Goal: Information Seeking & Learning: Find specific fact

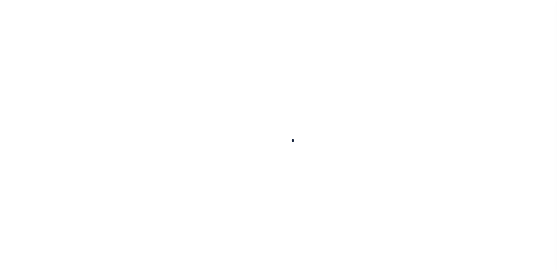
select select
checkbox input "false"
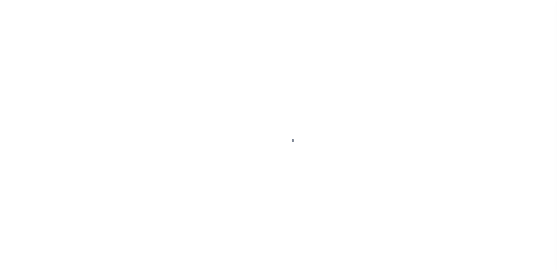
checkbox input "false"
type input "600100000"
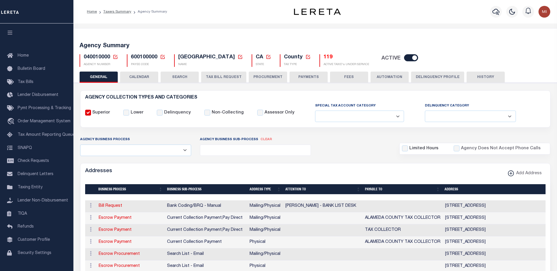
click at [93, 58] on span "040010000" at bounding box center [97, 57] width 26 height 5
copy h5 "040010000"
click at [148, 55] on span "600100000" at bounding box center [144, 57] width 26 height 5
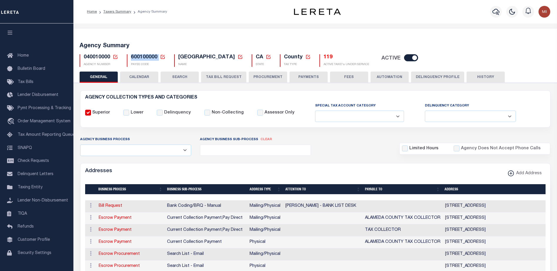
copy h5 "600100000"
drag, startPoint x: 113, startPoint y: 11, endPoint x: 122, endPoint y: 24, distance: 15.6
click at [113, 11] on link "Taxers Summary" at bounding box center [117, 12] width 28 height 4
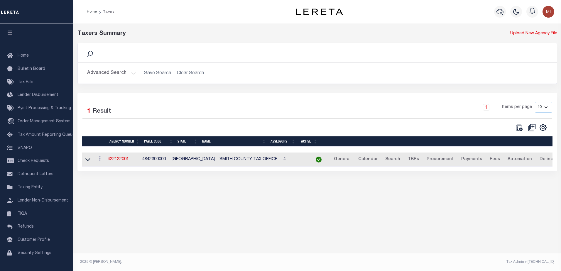
click at [131, 75] on button "Advanced Search" at bounding box center [111, 72] width 49 height 11
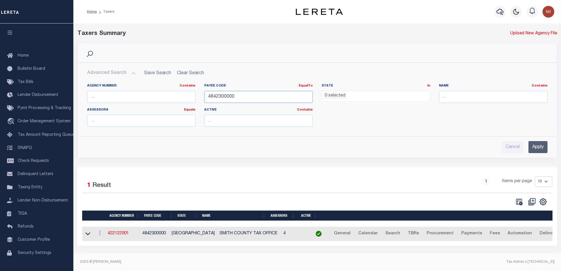
drag, startPoint x: 248, startPoint y: 97, endPoint x: 208, endPoint y: 101, distance: 40.4
click at [208, 101] on input "4842300000" at bounding box center [258, 97] width 109 height 12
paste input "6001"
type input "600100000"
click at [88, 236] on icon at bounding box center [87, 234] width 5 height 3
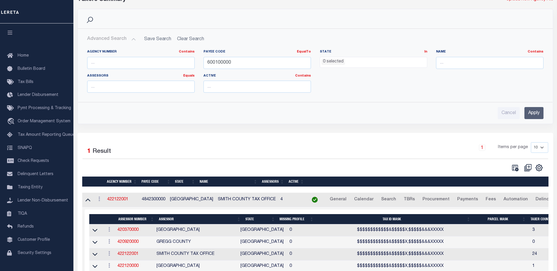
scroll to position [71, 0]
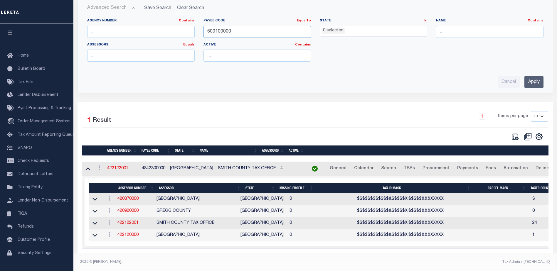
drag, startPoint x: 213, startPoint y: 30, endPoint x: 197, endPoint y: 31, distance: 15.6
click at [197, 31] on div "Agency Number Contains Contains Is Payee Code EqualTo Equals Is Not Equal To Is…" at bounding box center [315, 42] width 465 height 48
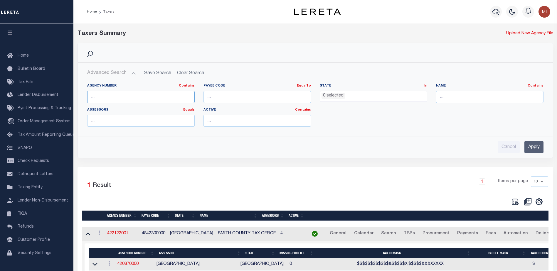
click at [141, 96] on input "text" at bounding box center [140, 97] width 107 height 12
paste input "600100000"
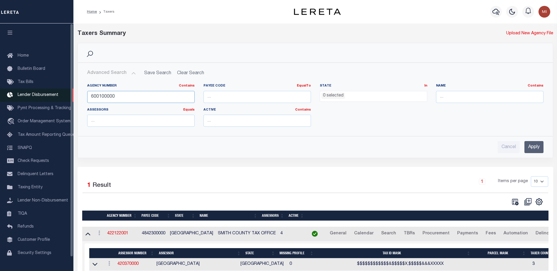
drag, startPoint x: 146, startPoint y: 99, endPoint x: 16, endPoint y: 99, distance: 129.4
click at [16, 99] on div "Home Taxers Profile" at bounding box center [278, 168] width 557 height 336
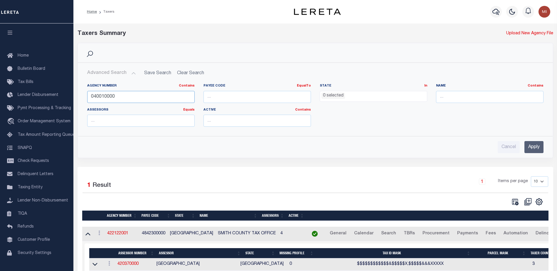
type input "040010000"
click at [531, 147] on input "Apply" at bounding box center [533, 147] width 19 height 12
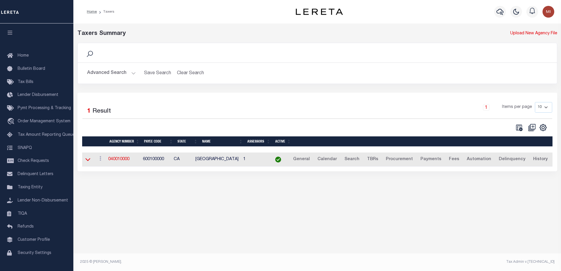
click at [88, 161] on icon at bounding box center [87, 159] width 5 height 6
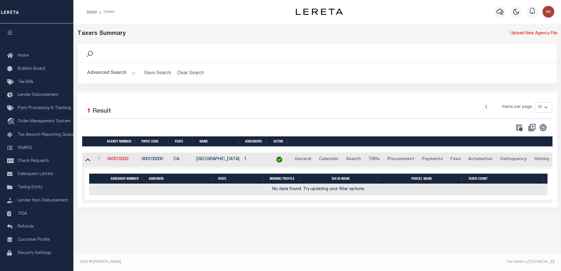
click at [131, 73] on button "Advanced Search" at bounding box center [111, 72] width 49 height 11
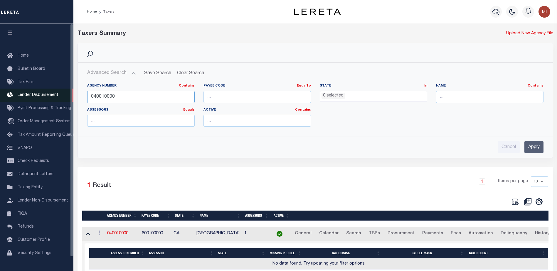
drag, startPoint x: 141, startPoint y: 97, endPoint x: 49, endPoint y: 97, distance: 92.1
click at [49, 97] on div "Home Taxers Profile" at bounding box center [278, 149] width 557 height 299
click at [363, 95] on ul "0 selected" at bounding box center [373, 95] width 107 height 8
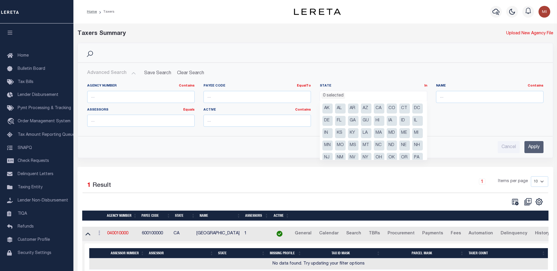
click at [379, 109] on li "CA" at bounding box center [379, 109] width 11 height 10
select select "CA"
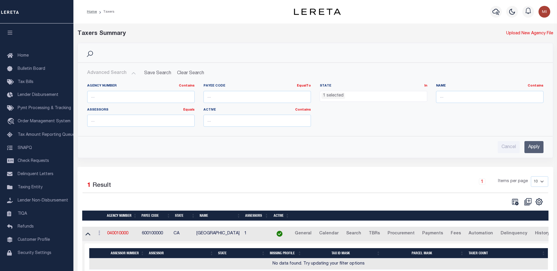
click at [391, 83] on div "Agency Number Contains Contains Is Payee Code EqualTo Equals Is Not Equal To Is…" at bounding box center [315, 105] width 474 height 53
click at [538, 145] on input "Apply" at bounding box center [533, 147] width 19 height 12
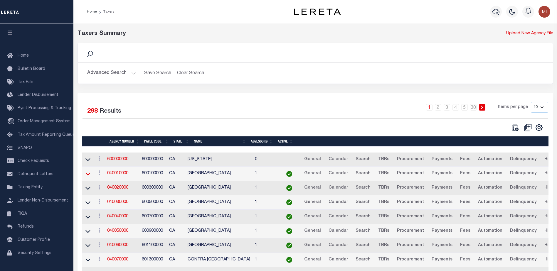
click at [89, 174] on icon at bounding box center [87, 174] width 5 height 3
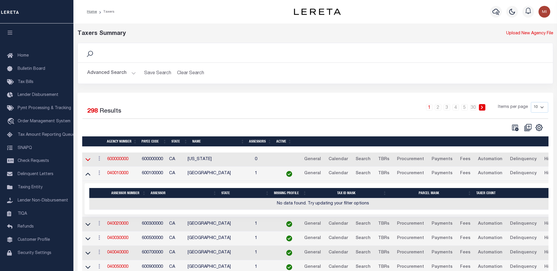
click at [86, 159] on icon at bounding box center [87, 159] width 5 height 6
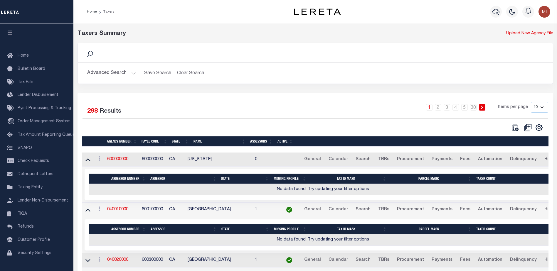
click at [127, 73] on button "Advanced Search" at bounding box center [111, 72] width 49 height 11
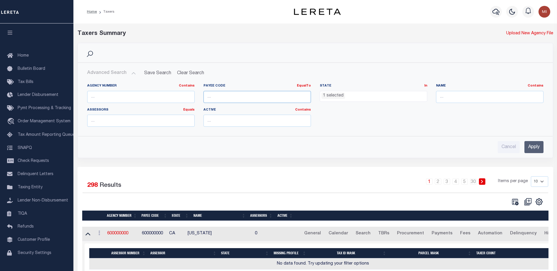
click at [260, 97] on input "number" at bounding box center [256, 97] width 107 height 12
paste input "7803023457"
click at [344, 94] on ul "1 selected" at bounding box center [373, 95] width 107 height 8
click at [530, 146] on input "Apply" at bounding box center [533, 147] width 19 height 12
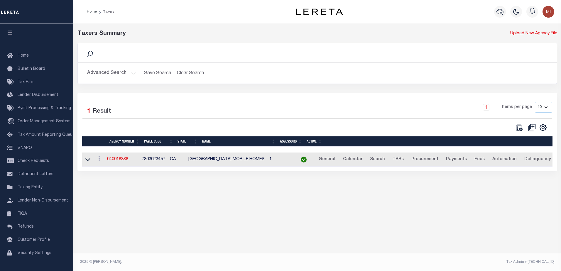
drag, startPoint x: 344, startPoint y: 138, endPoint x: 92, endPoint y: 162, distance: 253.5
click at [92, 162] on td at bounding box center [87, 160] width 11 height 14
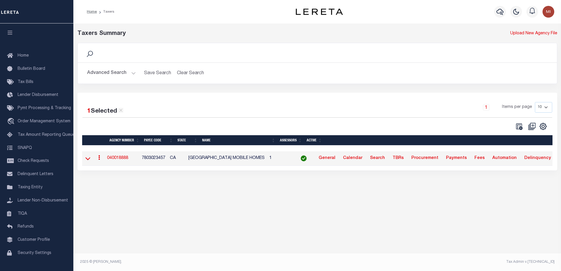
click at [89, 161] on icon at bounding box center [87, 159] width 5 height 6
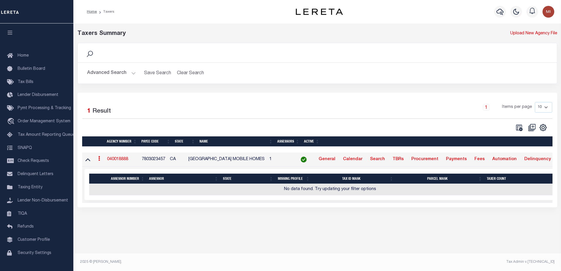
click at [128, 73] on button "Advanced Search" at bounding box center [111, 72] width 49 height 11
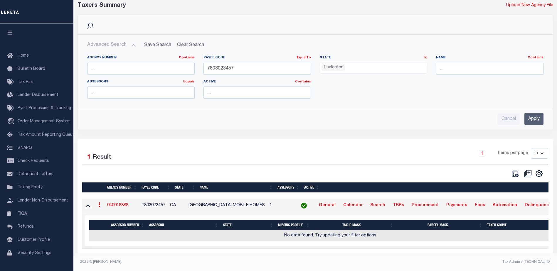
scroll to position [33, 0]
click at [531, 114] on input "Apply" at bounding box center [533, 119] width 19 height 12
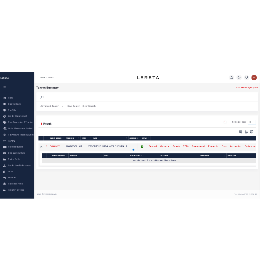
scroll to position [0, 0]
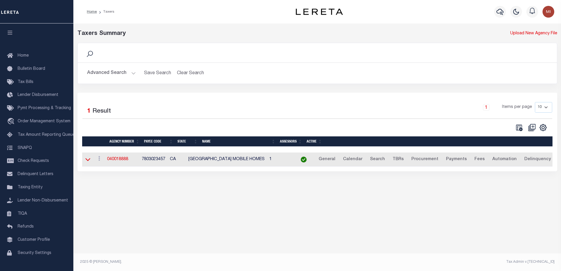
drag, startPoint x: 86, startPoint y: 163, endPoint x: 88, endPoint y: 167, distance: 4.5
click at [87, 163] on icon at bounding box center [87, 159] width 5 height 6
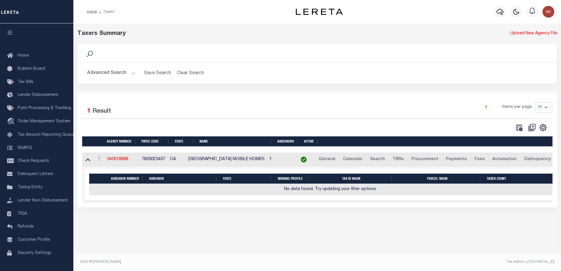
click at [126, 74] on button "Advanced Search" at bounding box center [111, 72] width 49 height 11
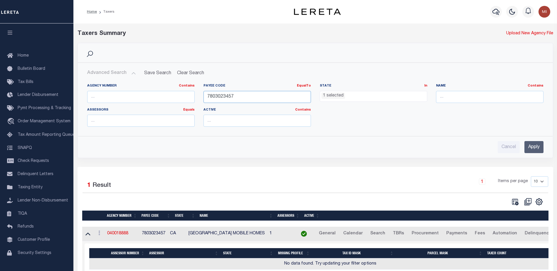
drag, startPoint x: 246, startPoint y: 100, endPoint x: 172, endPoint y: 100, distance: 74.5
click at [172, 100] on div "Agency Number Contains Contains Is Payee Code EqualTo Equals Is Not Equal To Is…" at bounding box center [315, 108] width 465 height 48
type input "600100000"
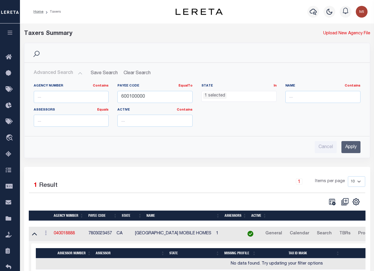
click at [350, 147] on input "Apply" at bounding box center [350, 147] width 19 height 12
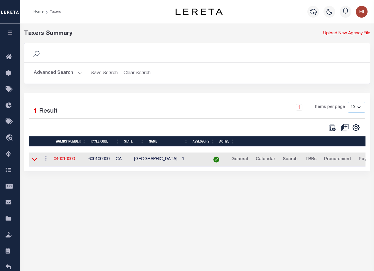
click at [33, 160] on icon at bounding box center [34, 159] width 5 height 6
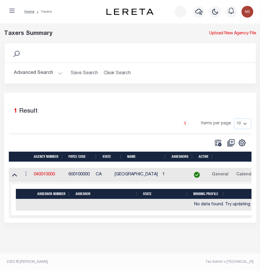
click at [111, 83] on div "Advanced Search Save Search Clear Search tblPayees_dynamictable_____DefaultSave…" at bounding box center [129, 73] width 251 height 21
click at [110, 87] on div "Search Advanced Search Save Search Clear Search tblPayees_dynamictable_____Defa…" at bounding box center [130, 68] width 261 height 50
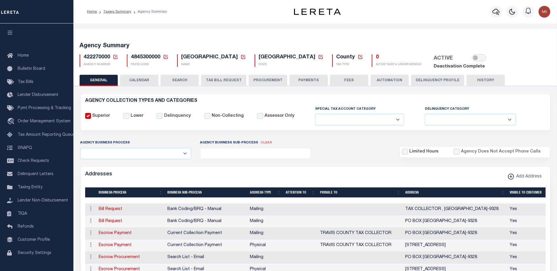
select select
click at [32, 190] on span "Taxing Entity" at bounding box center [30, 187] width 25 height 4
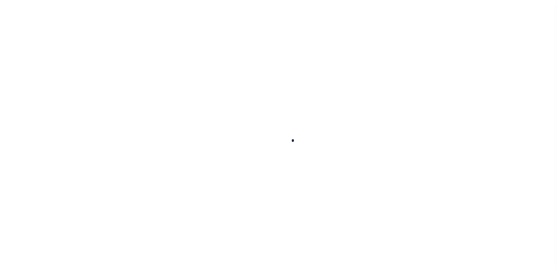
type input "1190240 - 153"
type input "[PERSON_NAME]"
select select
select select "NonEscrow"
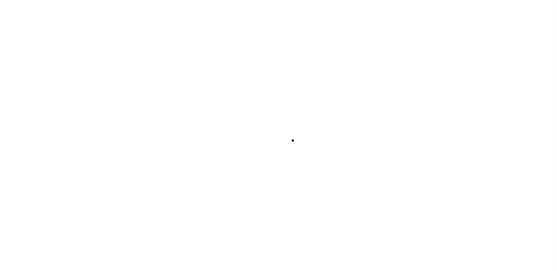
type input "[STREET_ADDRESS]"
select select
type input "[GEOGRAPHIC_DATA] [GEOGRAPHIC_DATA]"
type input "[GEOGRAPHIC_DATA]"
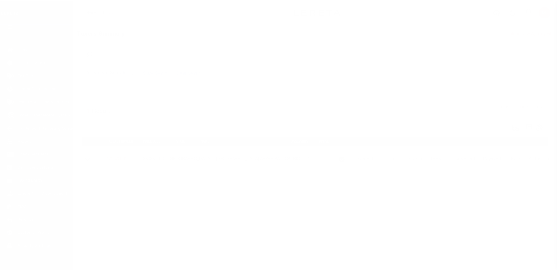
scroll to position [15, 0]
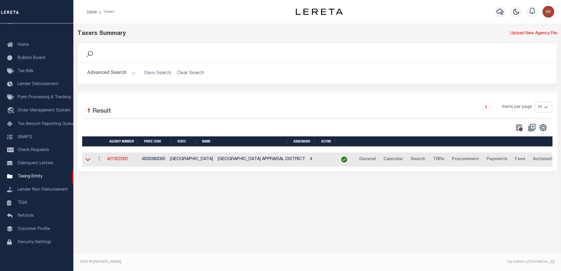
click at [89, 159] on icon at bounding box center [87, 159] width 5 height 6
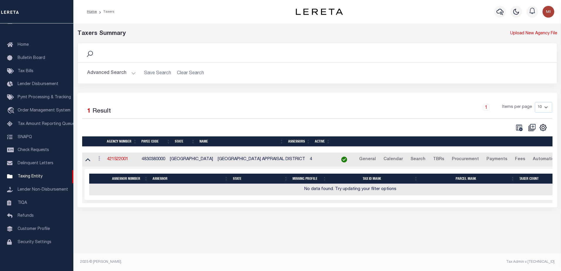
click at [120, 73] on button "Advanced Search" at bounding box center [111, 72] width 49 height 11
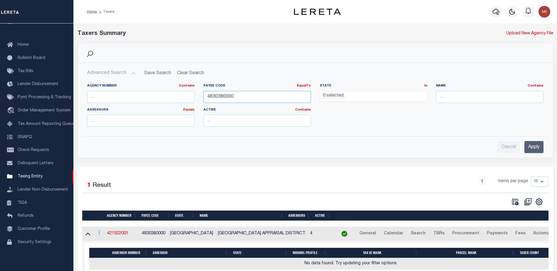
drag, startPoint x: 238, startPoint y: 100, endPoint x: 129, endPoint y: 100, distance: 108.9
click at [129, 100] on div "Agency Number Contains Contains Is Payee Code EqualTo Equals Is Not Equal To Is…" at bounding box center [315, 108] width 465 height 48
drag, startPoint x: 536, startPoint y: 144, endPoint x: 497, endPoint y: 134, distance: 40.4
click at [536, 144] on input "Apply" at bounding box center [533, 147] width 19 height 12
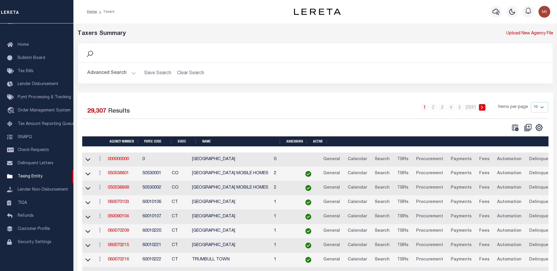
click at [87, 172] on link at bounding box center [88, 173] width 7 height 4
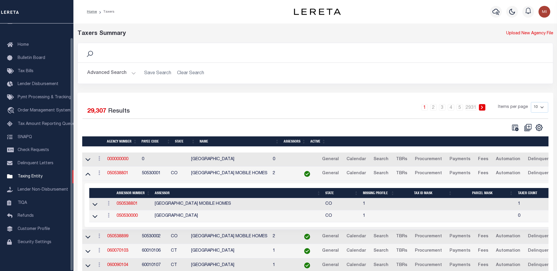
click at [124, 73] on button "Advanced Search" at bounding box center [111, 72] width 49 height 11
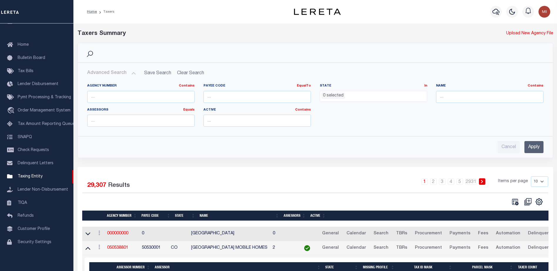
click at [385, 101] on div "State In In AK AL AR AZ CA CO CT DC DE FL GA GU HI IA ID IL IN KS KY LA MA MD M…" at bounding box center [373, 96] width 116 height 24
click at [380, 97] on ul "0 selected" at bounding box center [373, 95] width 107 height 8
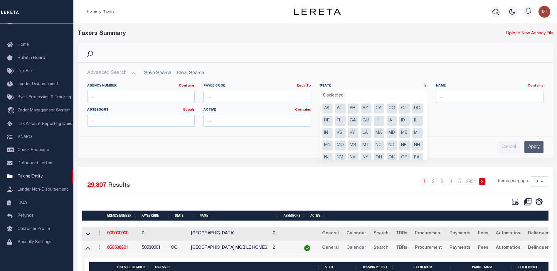
click at [378, 108] on li "CA" at bounding box center [379, 109] width 11 height 10
select select "CA"
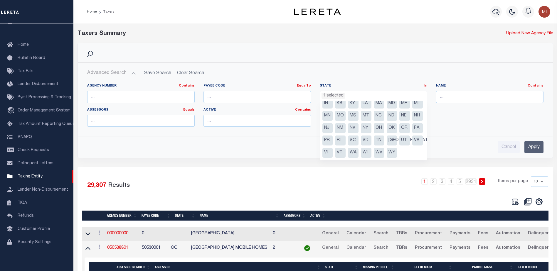
scroll to position [0, 0]
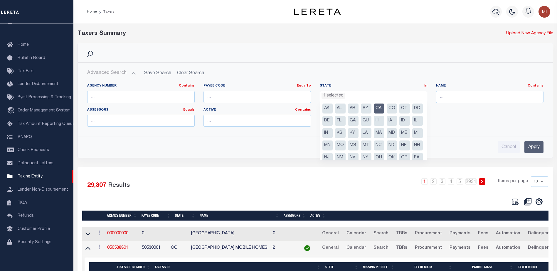
click at [403, 94] on ul "1 selected" at bounding box center [373, 95] width 107 height 8
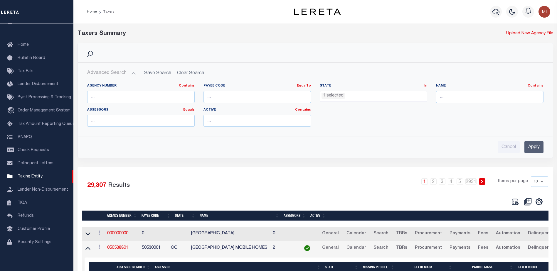
click at [379, 99] on ul "1 selected" at bounding box center [373, 95] width 107 height 8
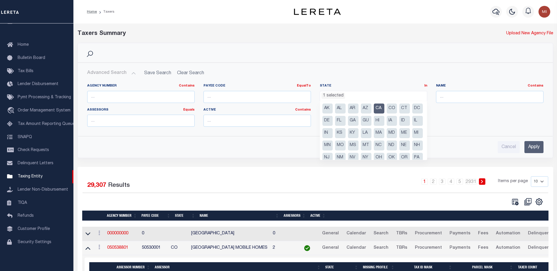
click at [379, 107] on li "CA" at bounding box center [379, 109] width 11 height 10
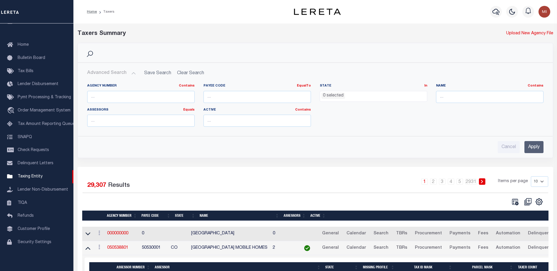
drag, startPoint x: 532, startPoint y: 145, endPoint x: 411, endPoint y: 127, distance: 122.5
click at [532, 145] on input "Apply" at bounding box center [533, 147] width 19 height 12
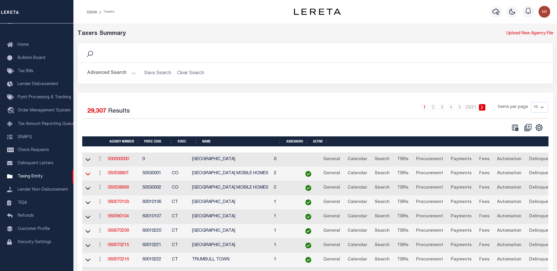
click at [88, 175] on icon at bounding box center [87, 174] width 5 height 6
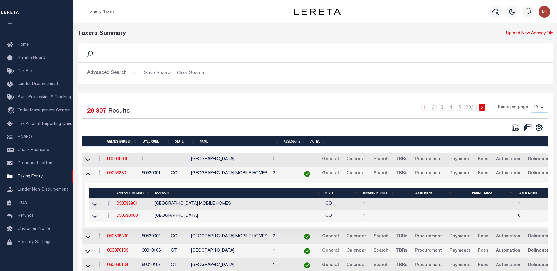
drag, startPoint x: 89, startPoint y: 239, endPoint x: 181, endPoint y: 192, distance: 103.5
click at [89, 238] on icon at bounding box center [87, 237] width 5 height 6
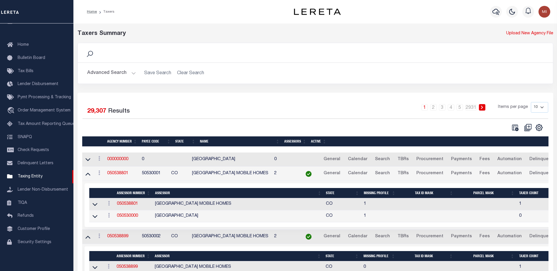
click at [131, 74] on button "Advanced Search" at bounding box center [111, 72] width 49 height 11
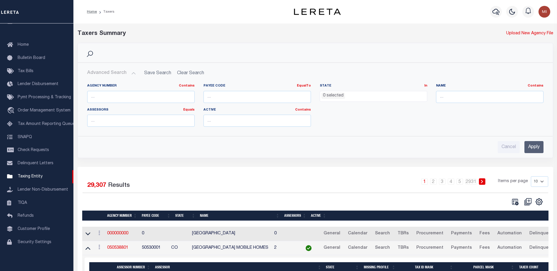
click at [333, 87] on label "State In In" at bounding box center [373, 86] width 107 height 5
click at [347, 94] on ul "0 selected" at bounding box center [373, 95] width 107 height 8
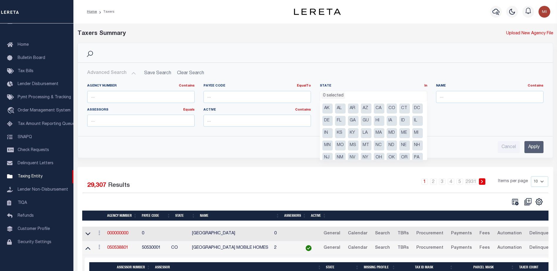
click at [379, 108] on li "CA" at bounding box center [379, 109] width 11 height 10
select select "CA"
drag, startPoint x: 378, startPoint y: 104, endPoint x: 371, endPoint y: 94, distance: 12.2
click at [371, 94] on ul "0 selected" at bounding box center [373, 95] width 107 height 8
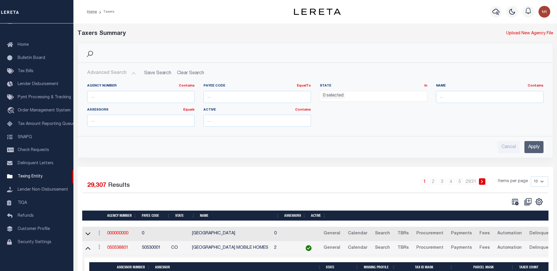
click at [374, 97] on ul "0 selected" at bounding box center [373, 95] width 107 height 8
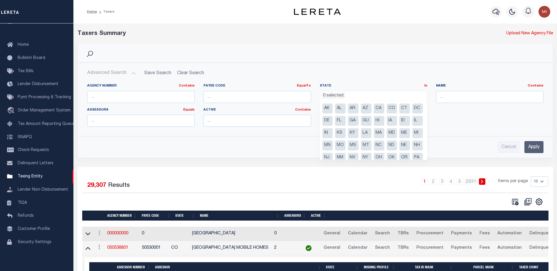
click at [381, 109] on li "CA" at bounding box center [379, 109] width 11 height 10
select select "CA"
click at [459, 120] on div "Agency Number Contains Contains Is Payee Code EqualTo Equals Is Not Equal To Is…" at bounding box center [315, 108] width 465 height 48
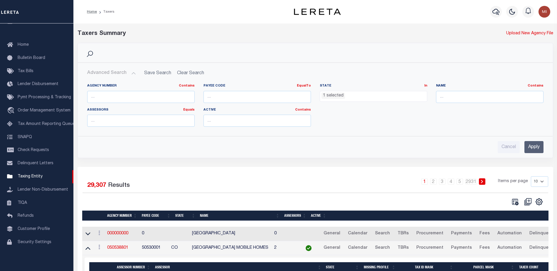
click at [531, 148] on input "Apply" at bounding box center [533, 147] width 19 height 12
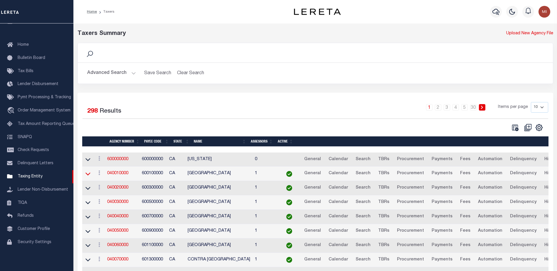
click at [88, 174] on icon at bounding box center [87, 174] width 5 height 6
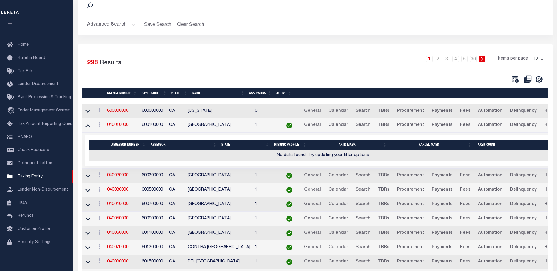
scroll to position [59, 0]
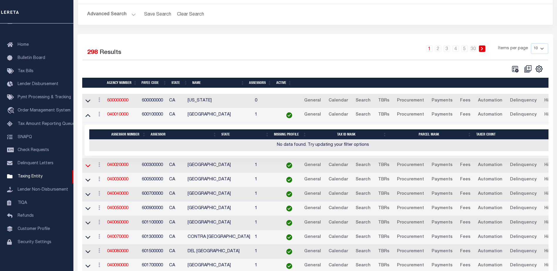
click at [90, 167] on icon at bounding box center [87, 166] width 5 height 6
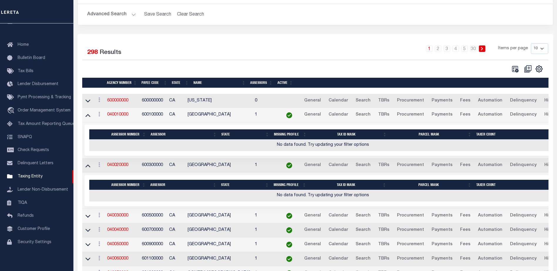
click at [91, 217] on link at bounding box center [88, 216] width 7 height 4
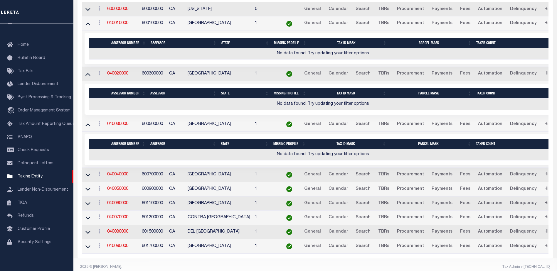
scroll to position [154, 0]
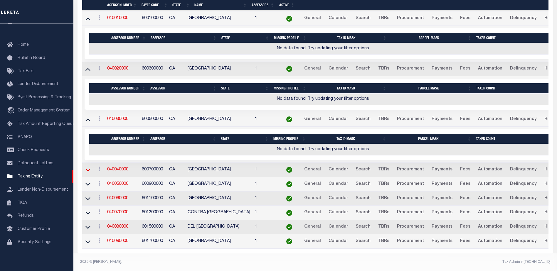
click at [90, 167] on icon at bounding box center [87, 170] width 5 height 6
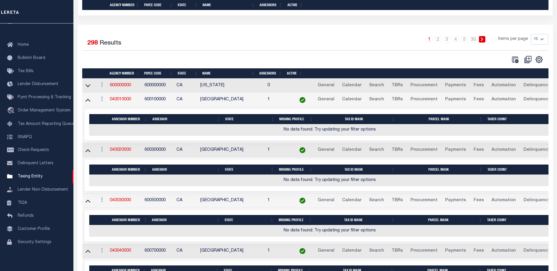
scroll to position [0, 0]
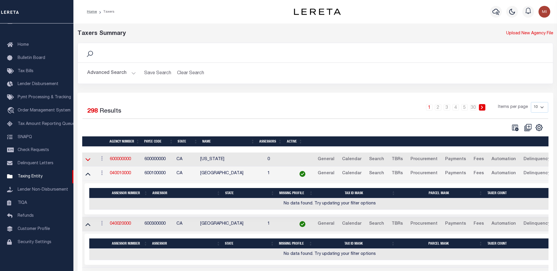
click at [89, 160] on icon at bounding box center [87, 159] width 5 height 3
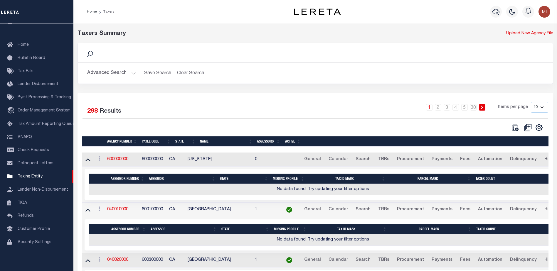
click at [152, 212] on td "600100000" at bounding box center [152, 210] width 27 height 14
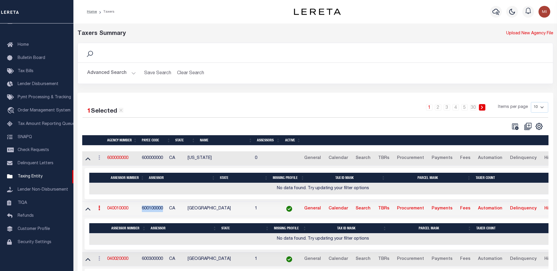
click at [152, 212] on td "600100000" at bounding box center [152, 209] width 27 height 14
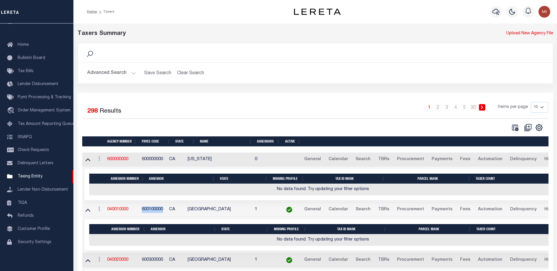
copy td "600100000"
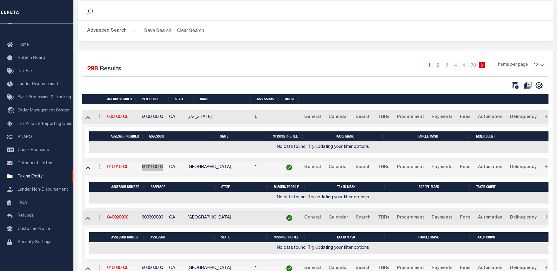
scroll to position [59, 0]
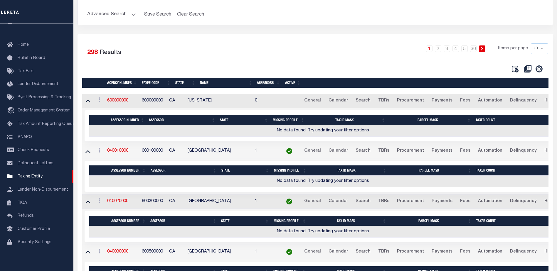
click at [253, 64] on div "1 Selected 298 Results 1 2 3 4 5 … 30 Items per page 10 25 50 100" at bounding box center [315, 58] width 475 height 30
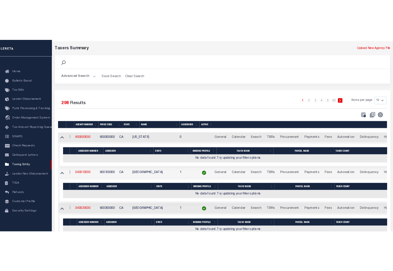
scroll to position [0, 0]
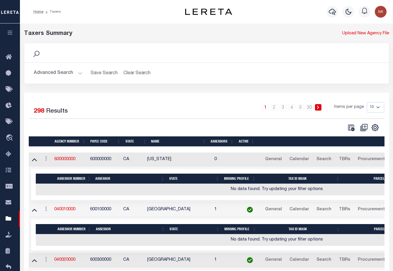
click at [71, 70] on button "Advanced Search" at bounding box center [58, 72] width 49 height 11
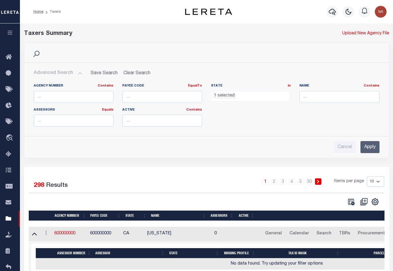
click at [369, 144] on input "Apply" at bounding box center [370, 147] width 19 height 12
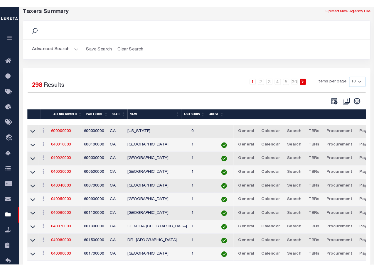
scroll to position [52, 0]
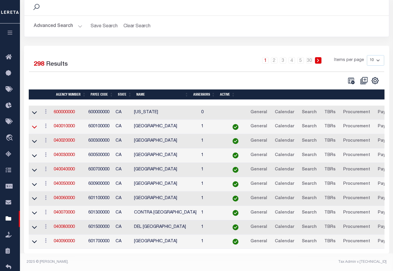
click at [33, 126] on icon at bounding box center [34, 127] width 5 height 3
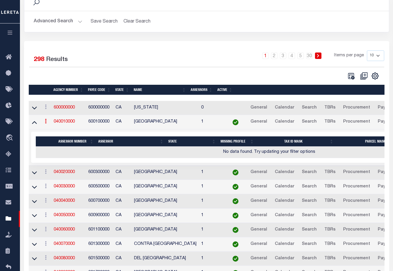
click at [45, 123] on icon at bounding box center [46, 121] width 2 height 5
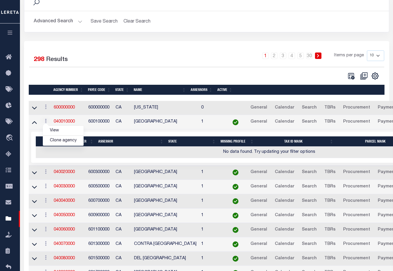
click at [195, 74] on div at bounding box center [118, 76] width 178 height 8
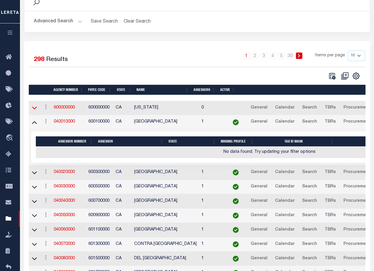
click at [36, 110] on icon at bounding box center [34, 108] width 5 height 6
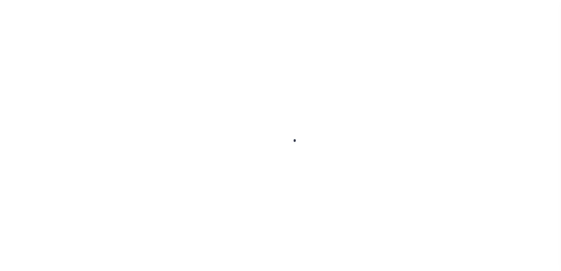
select select
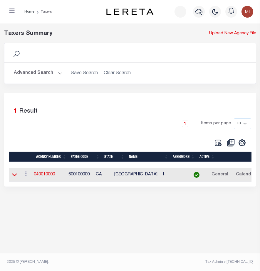
click at [16, 175] on icon at bounding box center [14, 175] width 5 height 3
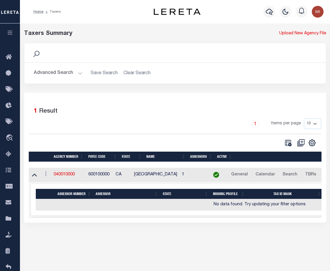
click at [62, 71] on button "Advanced Search" at bounding box center [58, 72] width 49 height 11
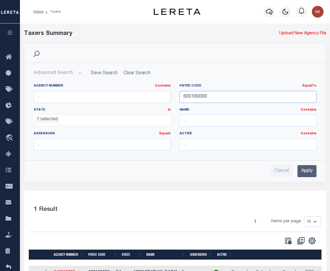
drag, startPoint x: 221, startPoint y: 96, endPoint x: 155, endPoint y: 99, distance: 66.1
click at [155, 99] on div "Agency Number Contains Contains Is Payee Code EqualTo Equals Is Not Equal To Is…" at bounding box center [175, 120] width 292 height 72
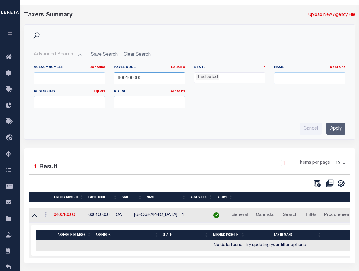
scroll to position [40, 0]
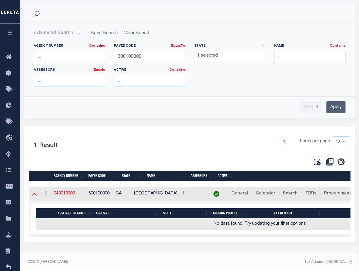
click at [33, 195] on icon at bounding box center [34, 194] width 5 height 6
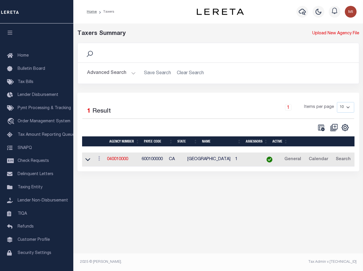
click at [131, 72] on button "Advanced Search" at bounding box center [111, 72] width 49 height 11
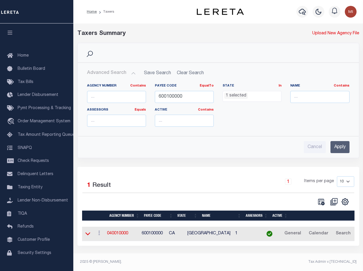
click at [89, 234] on icon at bounding box center [87, 234] width 5 height 6
